Goal: Transaction & Acquisition: Download file/media

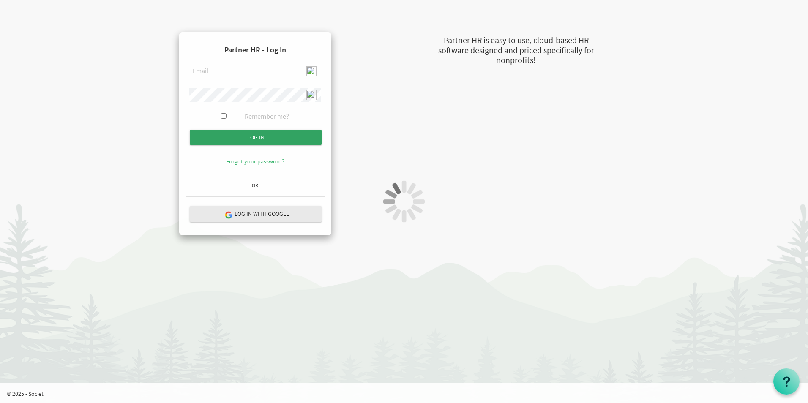
type input "admin@stepind.org"
click at [246, 132] on input "submit" at bounding box center [256, 137] width 132 height 15
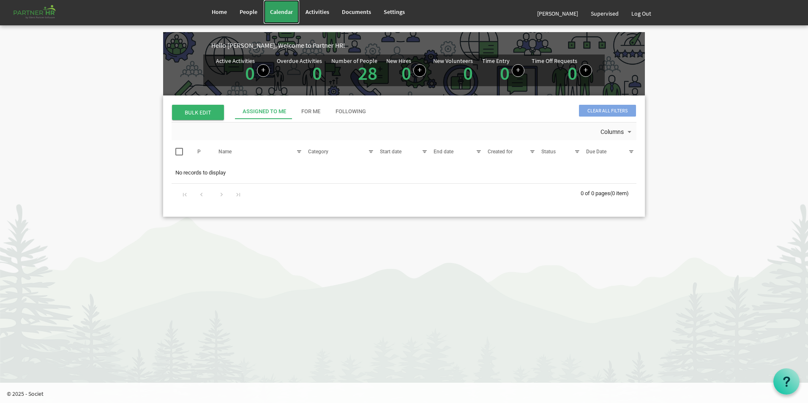
click at [289, 13] on span "Calendar" at bounding box center [281, 12] width 23 height 8
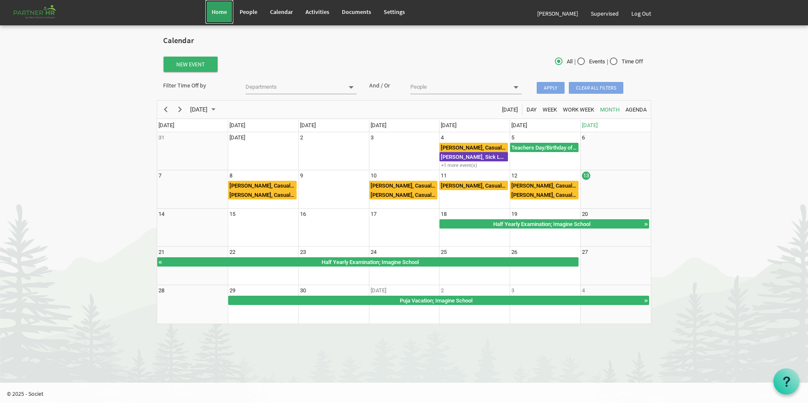
click at [218, 9] on span "Home" at bounding box center [219, 12] width 15 height 8
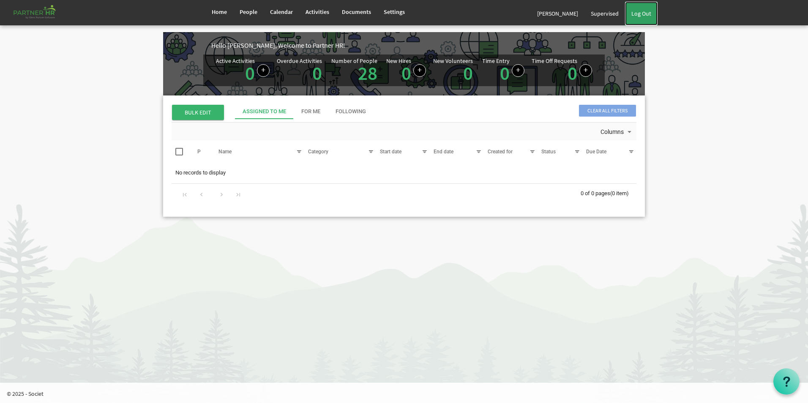
click at [644, 12] on link "Log Out" at bounding box center [641, 14] width 33 height 24
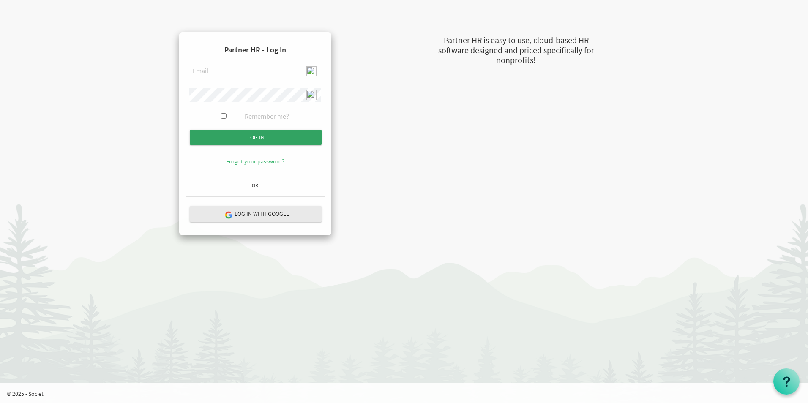
type input "admin@stepind.org"
click at [272, 134] on input "Log in" at bounding box center [256, 137] width 132 height 15
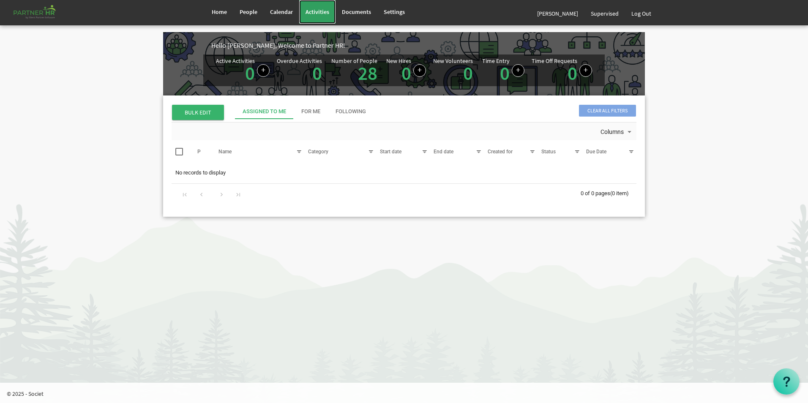
click at [321, 11] on span "Activities" at bounding box center [317, 12] width 24 height 8
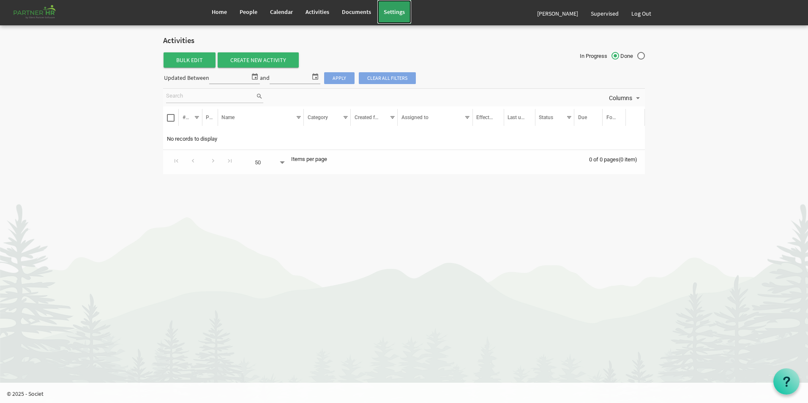
click at [402, 8] on link "Settings" at bounding box center [394, 12] width 34 height 24
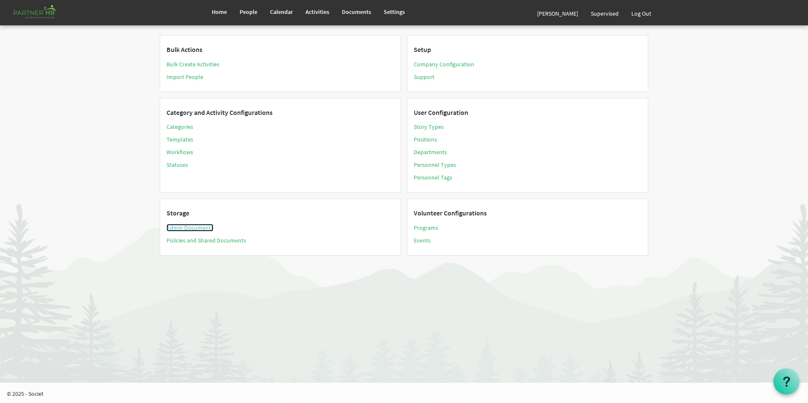
click at [192, 226] on link "Admin Documents" at bounding box center [189, 228] width 47 height 8
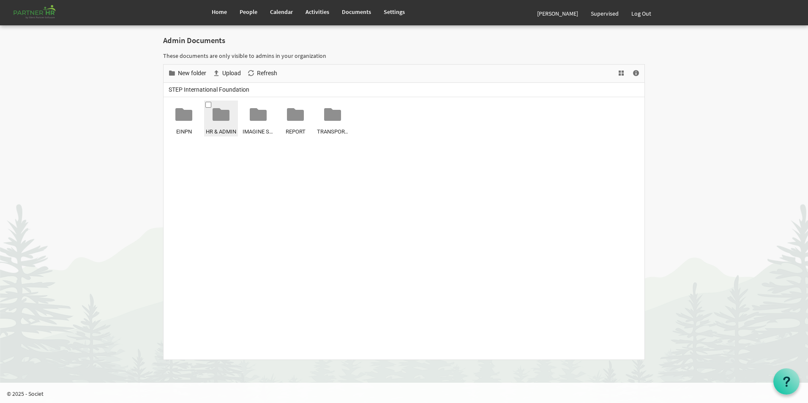
click at [220, 121] on div at bounding box center [221, 114] width 17 height 17
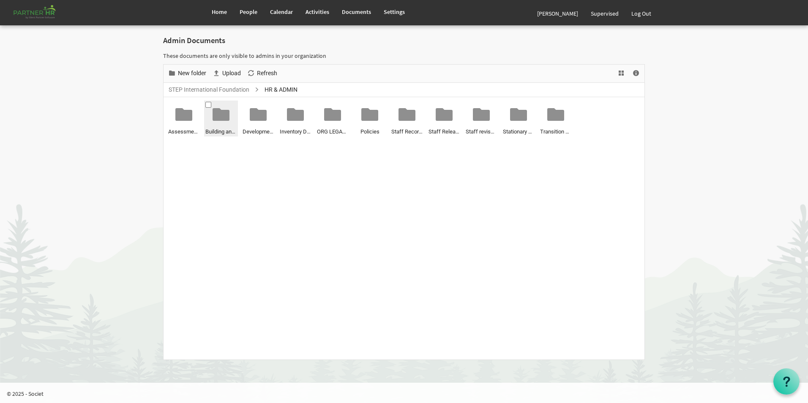
click at [221, 121] on div at bounding box center [221, 114] width 17 height 17
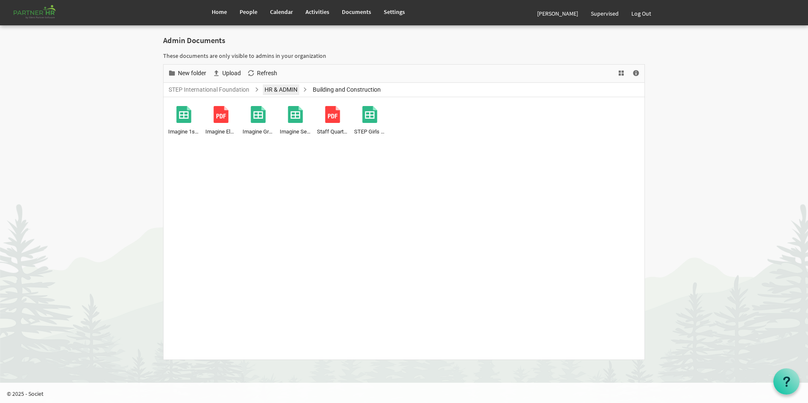
click at [289, 89] on link "HR & ADMIN" at bounding box center [281, 90] width 36 height 11
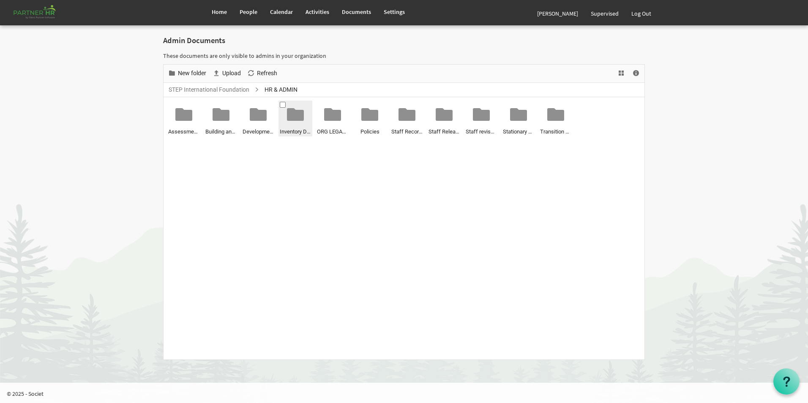
click at [293, 116] on div at bounding box center [295, 114] width 17 height 17
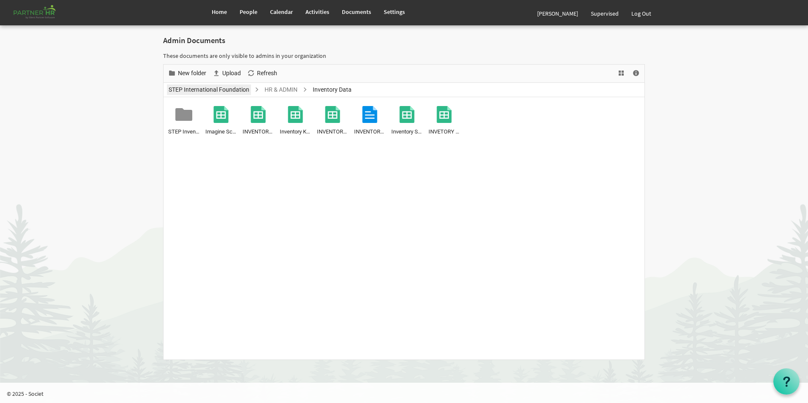
click at [222, 91] on link "STEP International Foundation" at bounding box center [209, 90] width 84 height 11
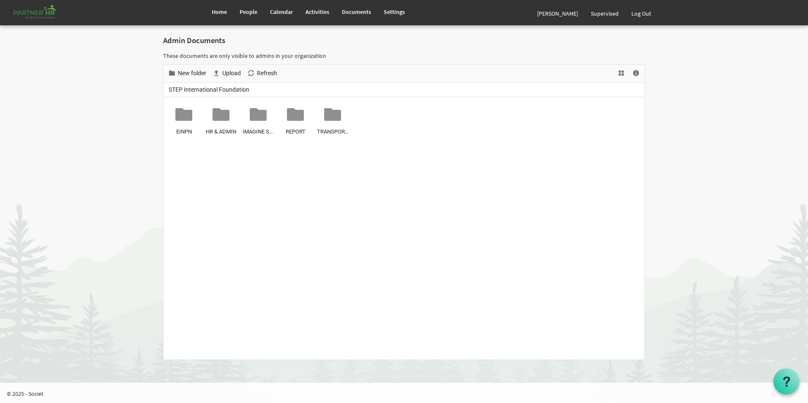
click at [229, 90] on span "STEP International Foundation" at bounding box center [209, 90] width 84 height 11
click at [326, 117] on div at bounding box center [332, 114] width 17 height 17
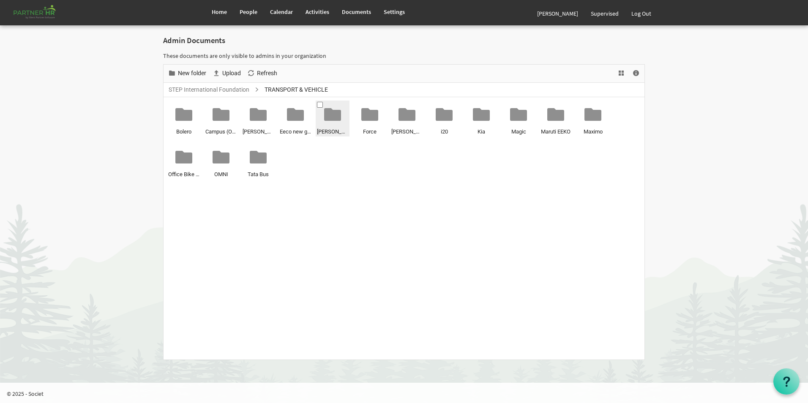
click at [333, 114] on div at bounding box center [332, 114] width 17 height 17
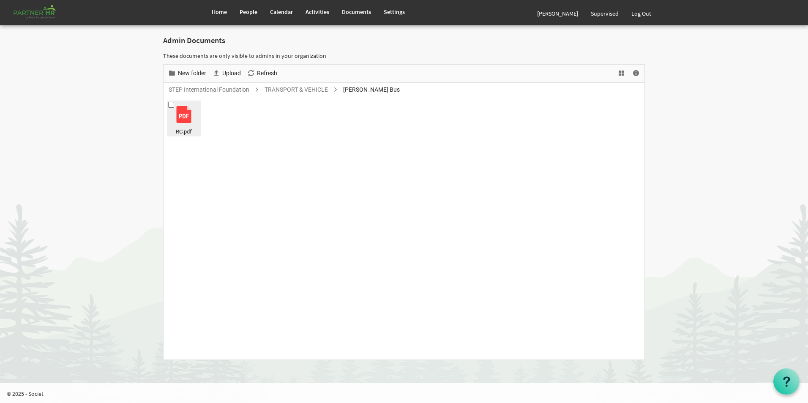
click at [182, 116] on div at bounding box center [183, 114] width 17 height 17
click at [248, 72] on span "Download" at bounding box center [247, 73] width 28 height 11
click at [224, 14] on span "Home" at bounding box center [219, 12] width 15 height 8
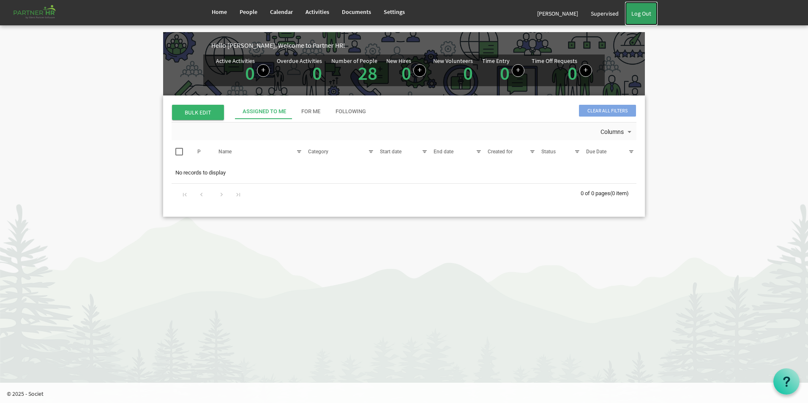
click at [646, 16] on link "Log Out" at bounding box center [641, 14] width 33 height 24
